Goal: Task Accomplishment & Management: Manage account settings

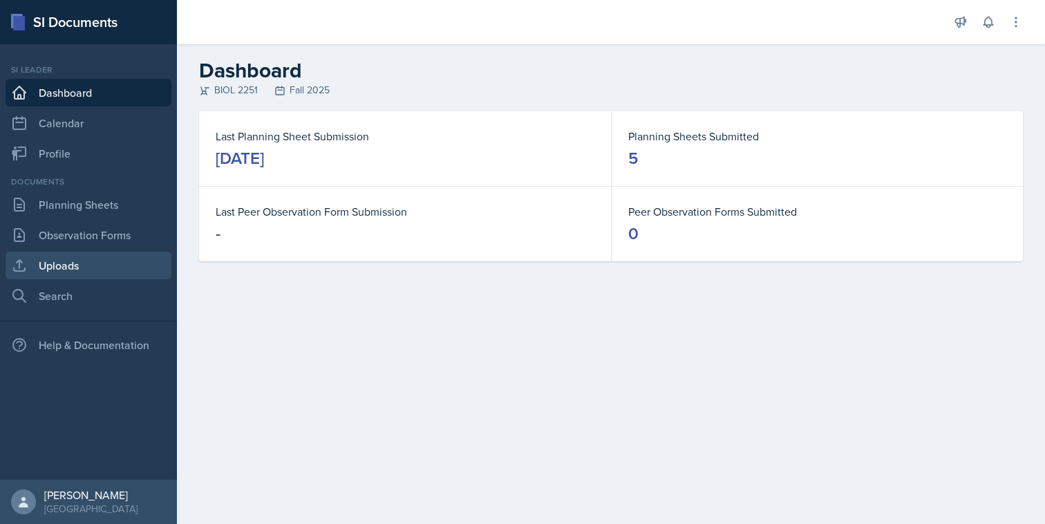
click at [106, 258] on link "Uploads" at bounding box center [89, 266] width 166 height 28
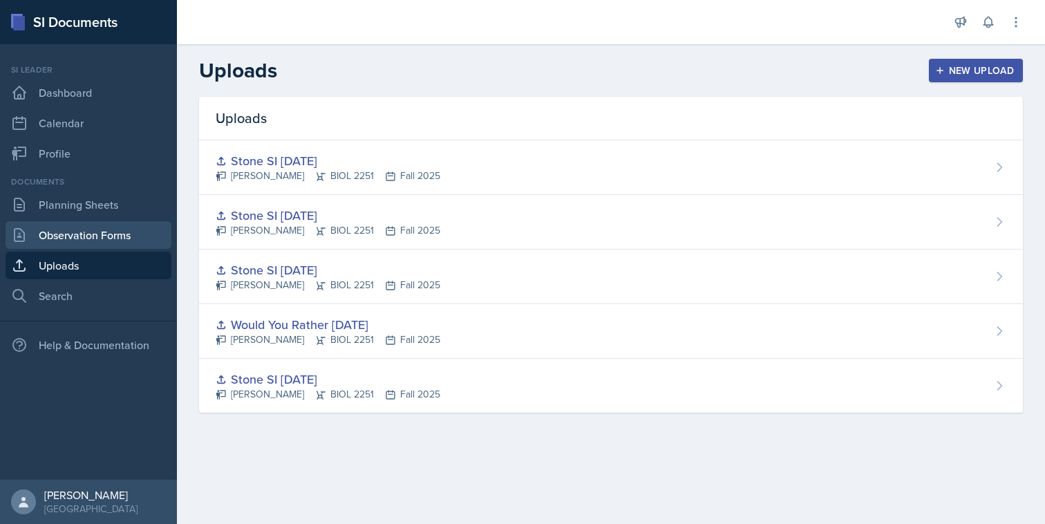
click at [120, 234] on link "Observation Forms" at bounding box center [89, 235] width 166 height 28
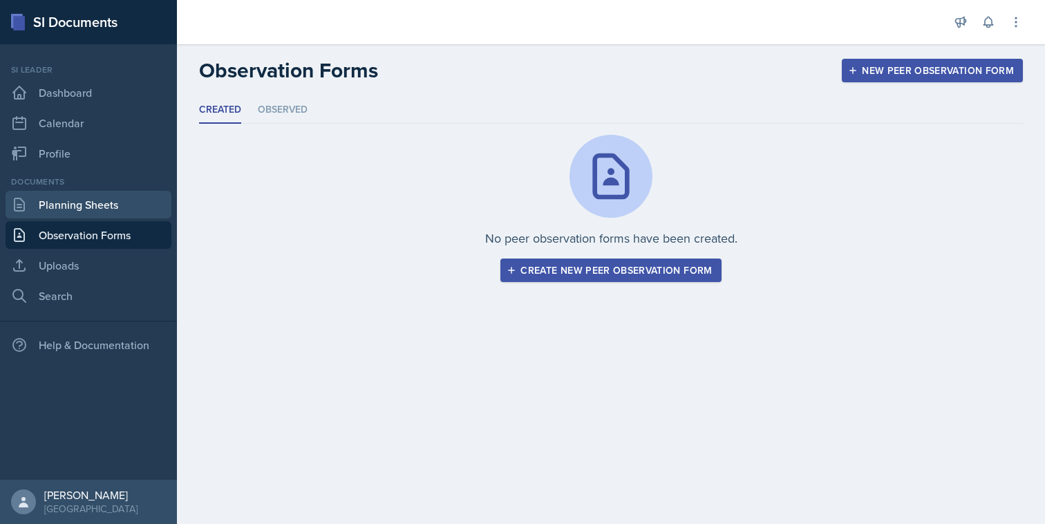
click at [135, 201] on link "Planning Sheets" at bounding box center [89, 205] width 166 height 28
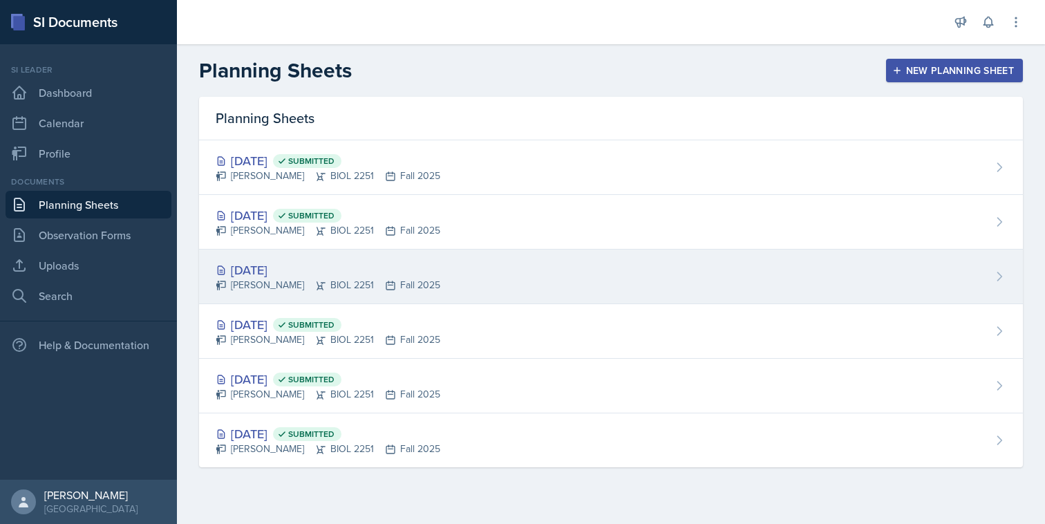
click at [428, 286] on div "[DATE] [PERSON_NAME] BIOL 2251 Fall 2025" at bounding box center [611, 276] width 824 height 55
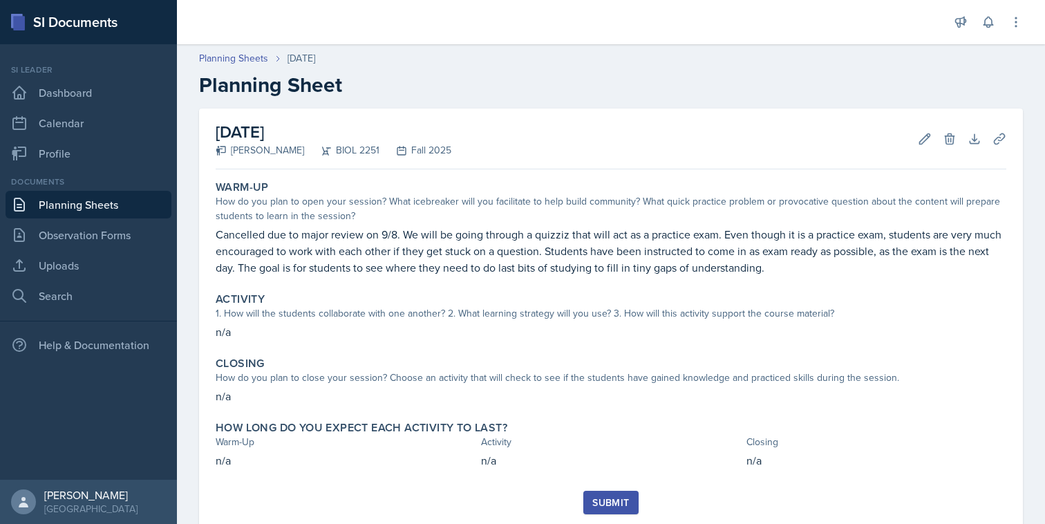
click at [350, 134] on h2 "[DATE]" at bounding box center [334, 132] width 236 height 25
click at [925, 147] on button "Edit" at bounding box center [924, 138] width 25 height 25
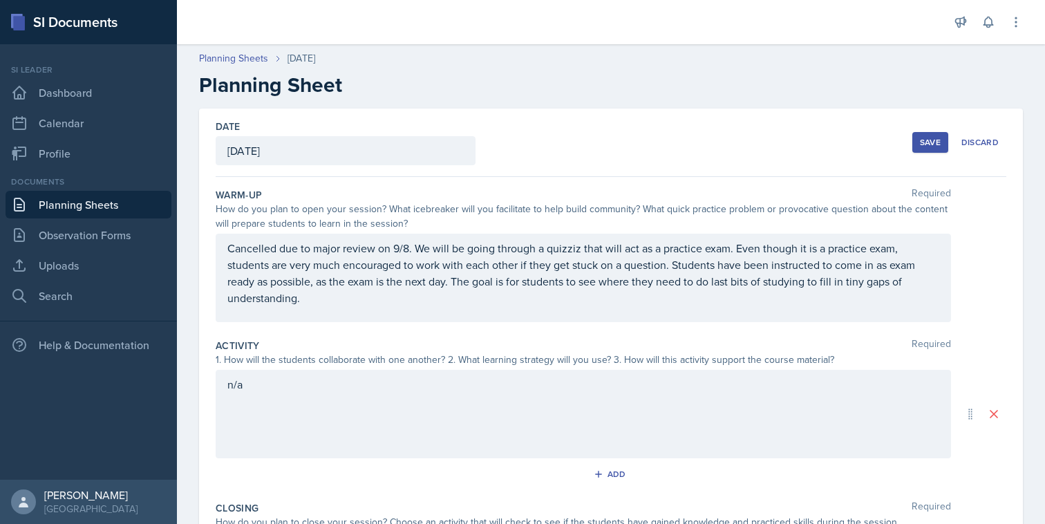
click at [417, 157] on div "[DATE]" at bounding box center [346, 150] width 260 height 29
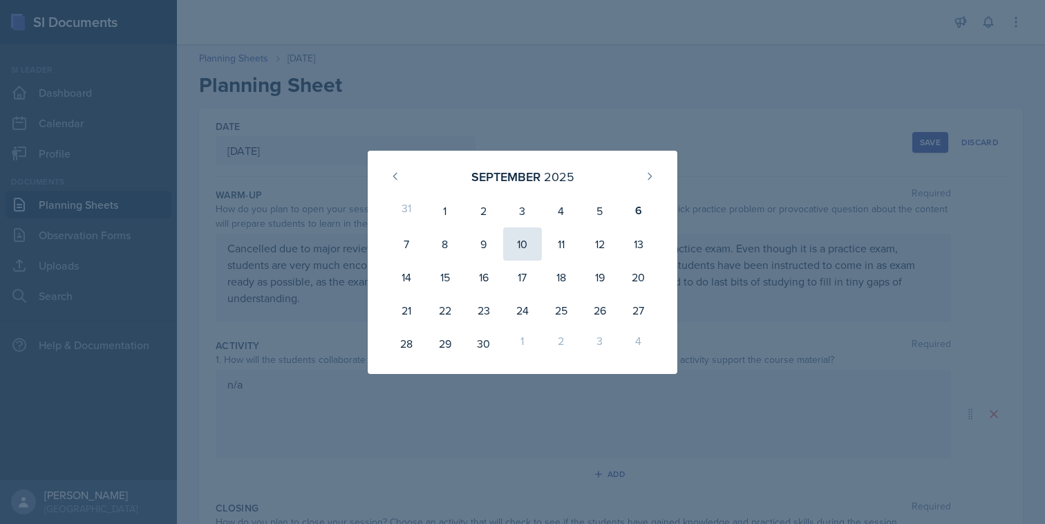
click at [527, 245] on div "10" at bounding box center [522, 243] width 39 height 33
type input "[DATE]"
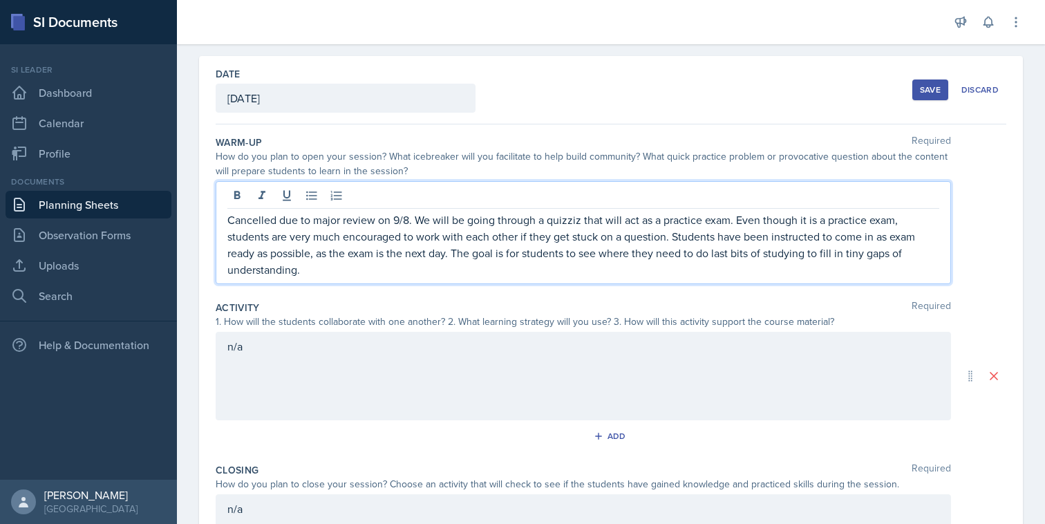
scroll to position [77, 0]
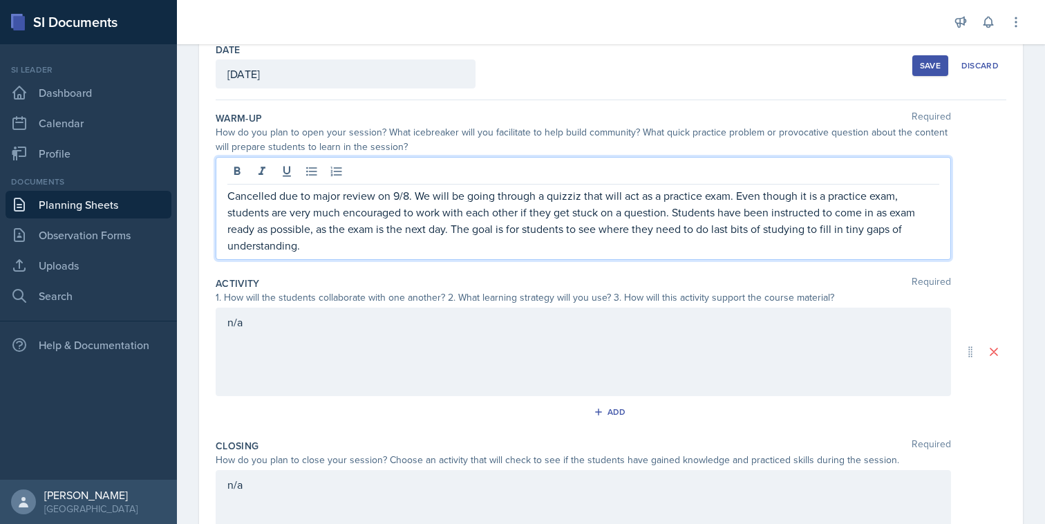
click at [451, 250] on p "Cancelled due to major review on 9/8. We will be going through a quizziz that w…" at bounding box center [583, 220] width 712 height 66
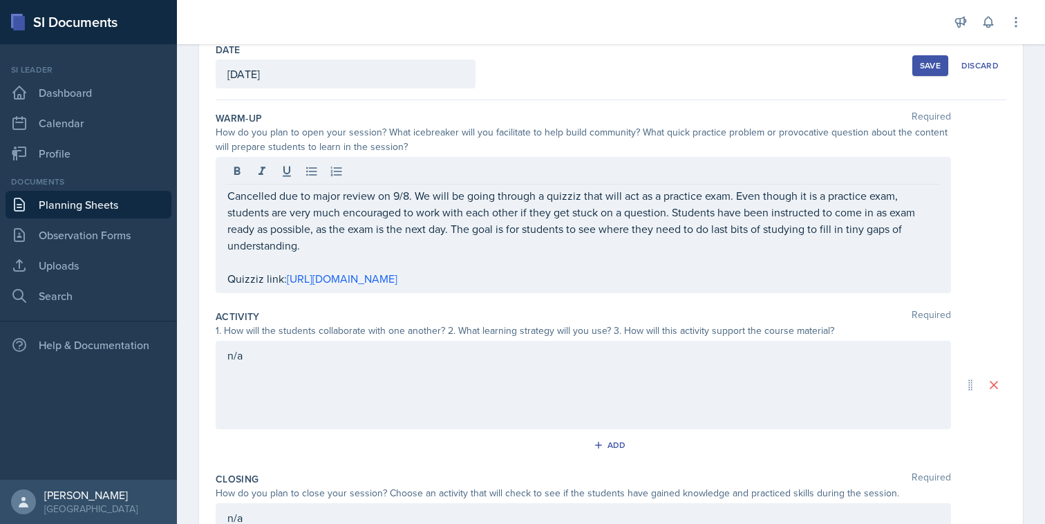
click at [937, 65] on div "Save" at bounding box center [930, 65] width 21 height 11
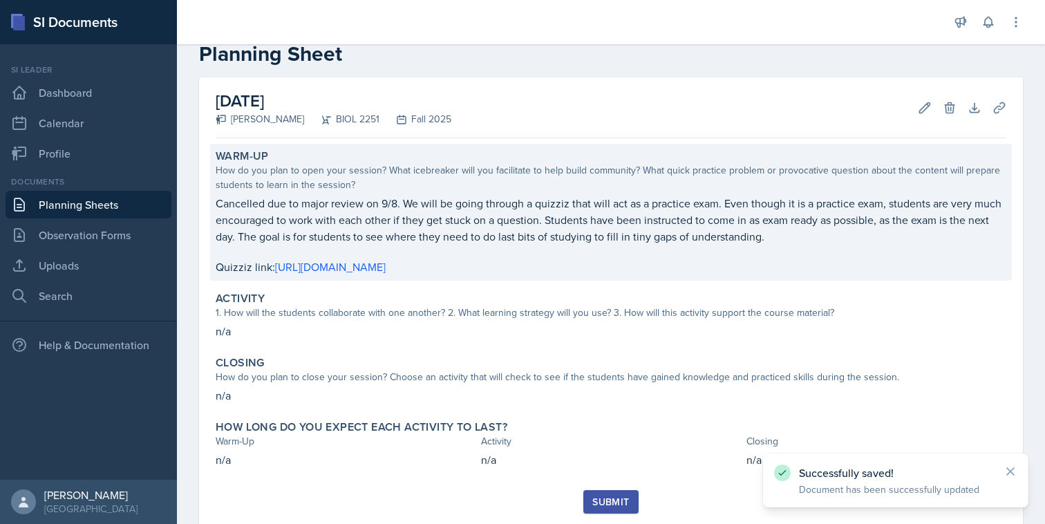
scroll to position [35, 0]
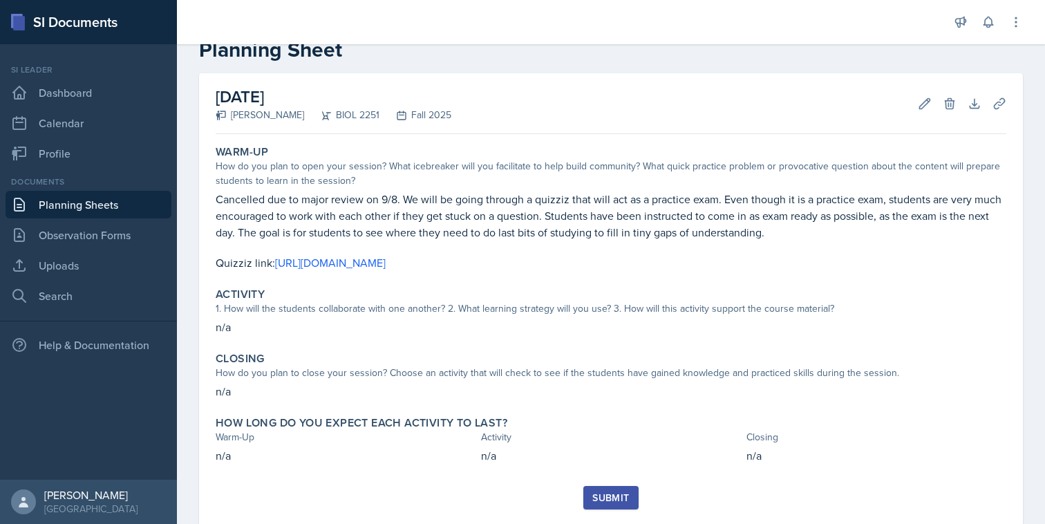
click at [609, 507] on button "Submit" at bounding box center [610, 497] width 55 height 23
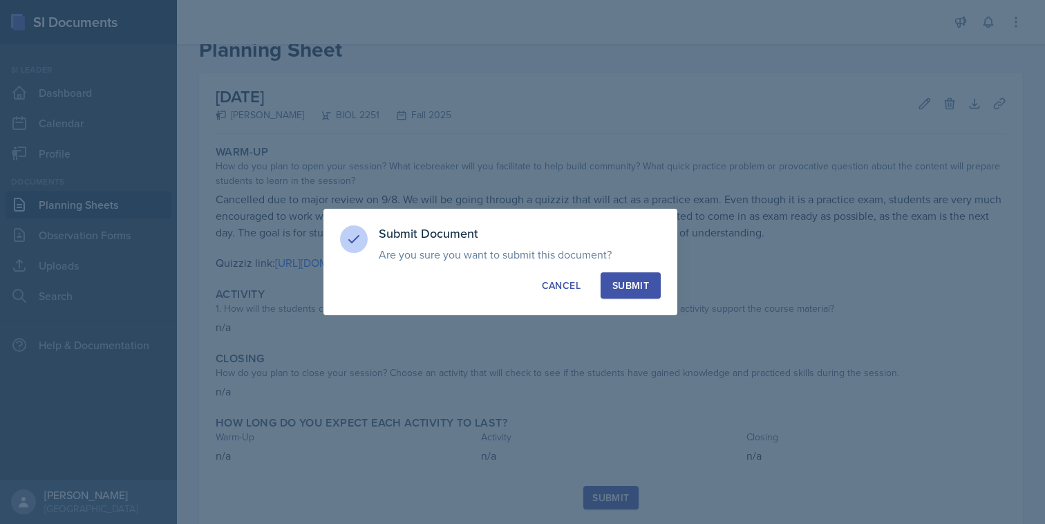
click at [627, 290] on div "Submit" at bounding box center [630, 285] width 37 height 14
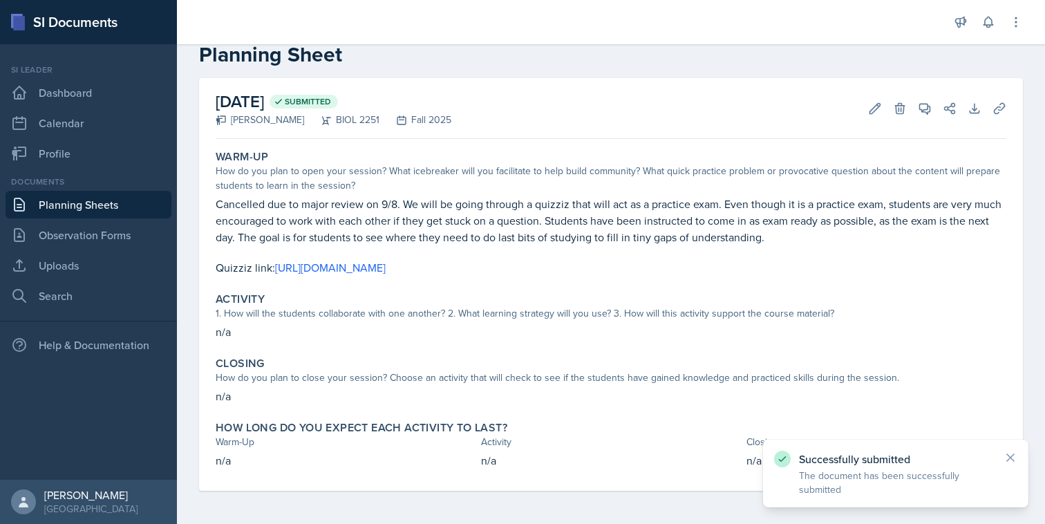
scroll to position [0, 0]
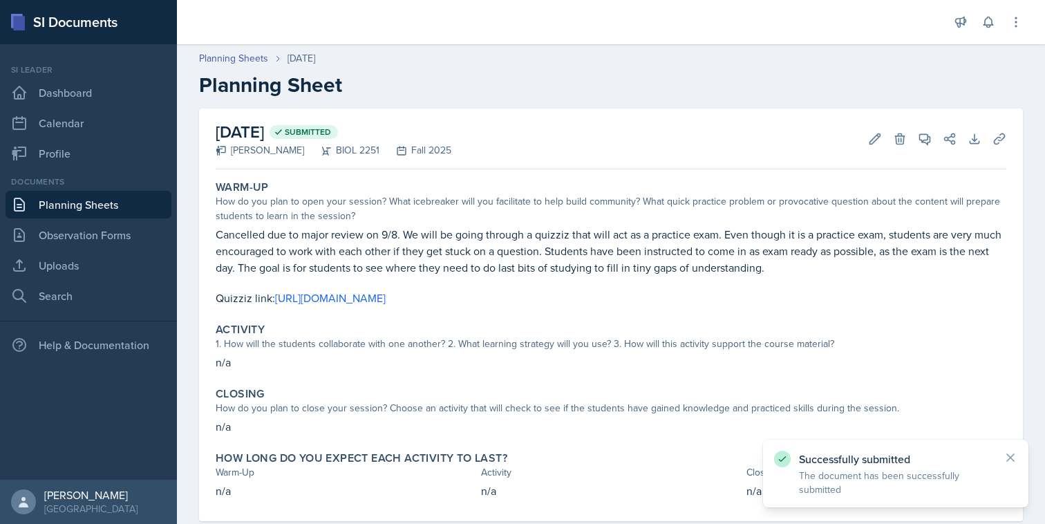
click at [113, 202] on link "Planning Sheets" at bounding box center [89, 205] width 166 height 28
